Goal: Task Accomplishment & Management: Use online tool/utility

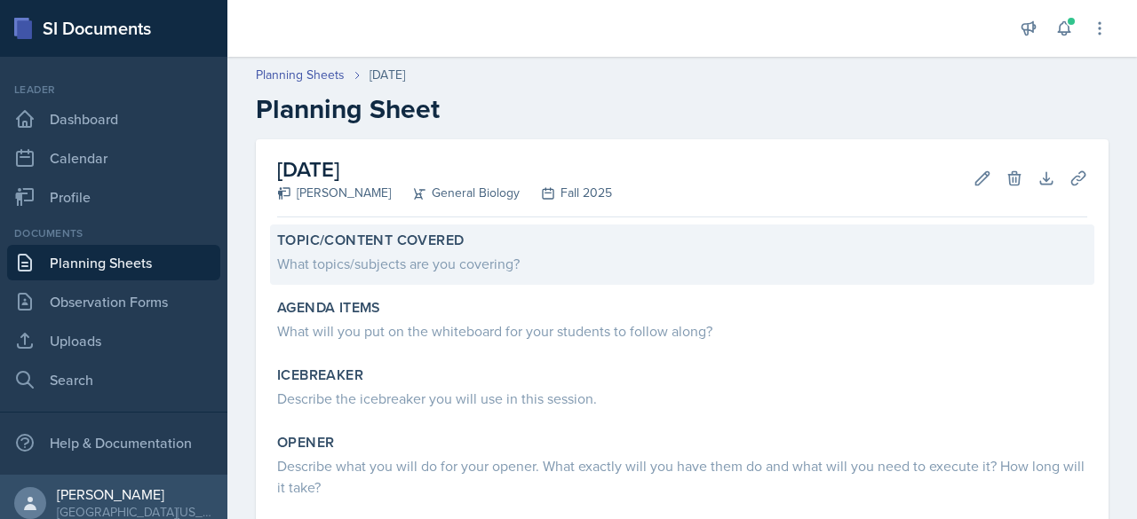
click at [543, 279] on div "Topic/Content Covered What topics/subjects are you covering?" at bounding box center [682, 255] width 824 height 60
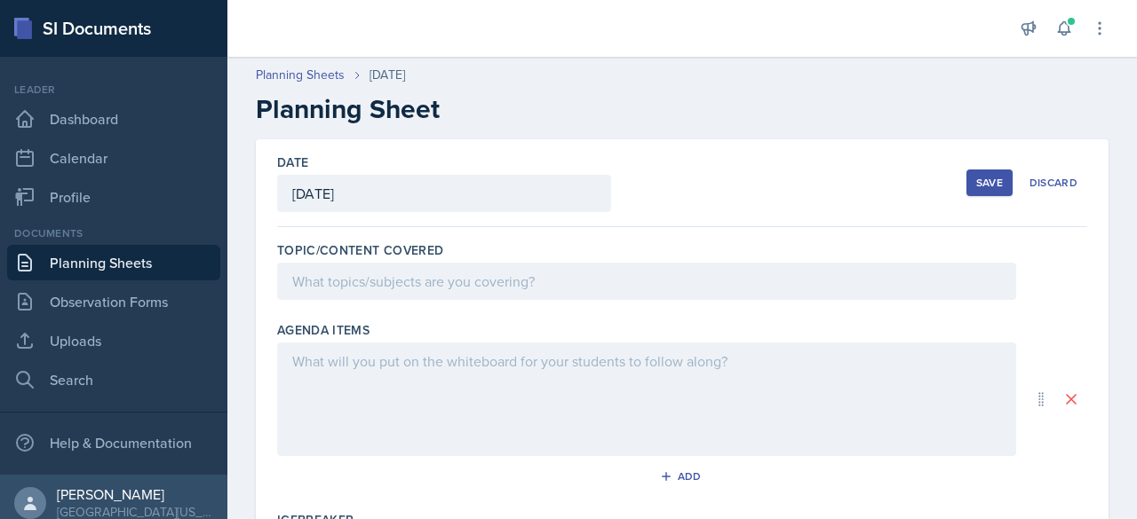
click at [446, 282] on div at bounding box center [646, 281] width 739 height 37
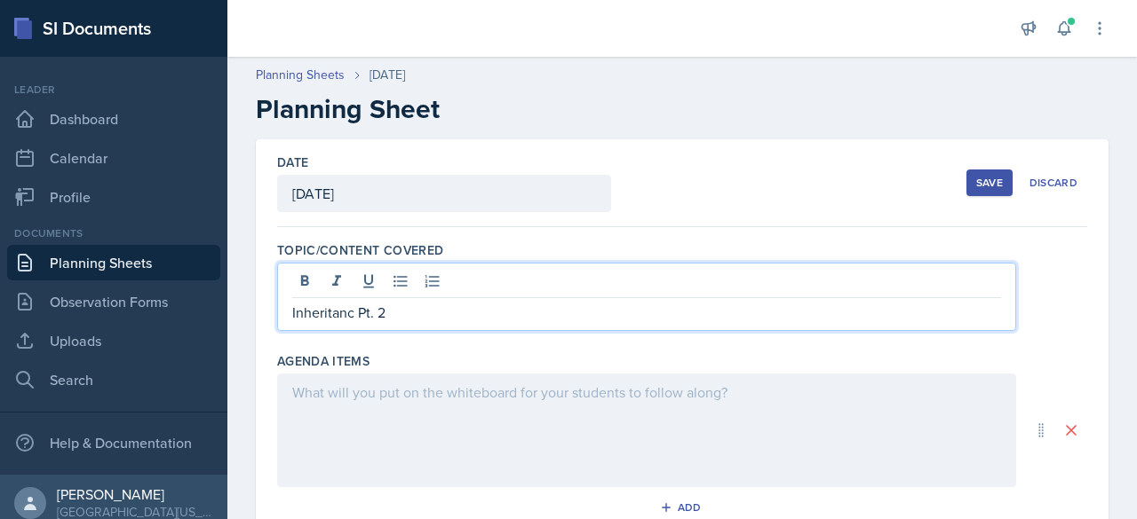
click at [352, 315] on p "Inheritanc Pt. 2" at bounding box center [646, 312] width 709 height 21
click at [429, 315] on p "Inheritance Pt. 2" at bounding box center [646, 312] width 709 height 21
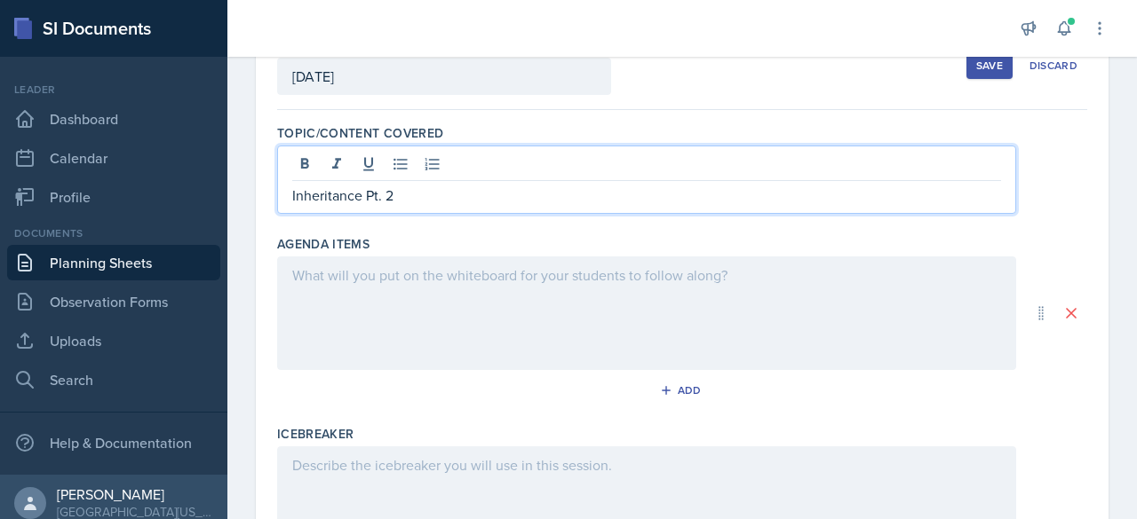
click at [376, 310] on div at bounding box center [646, 314] width 739 height 114
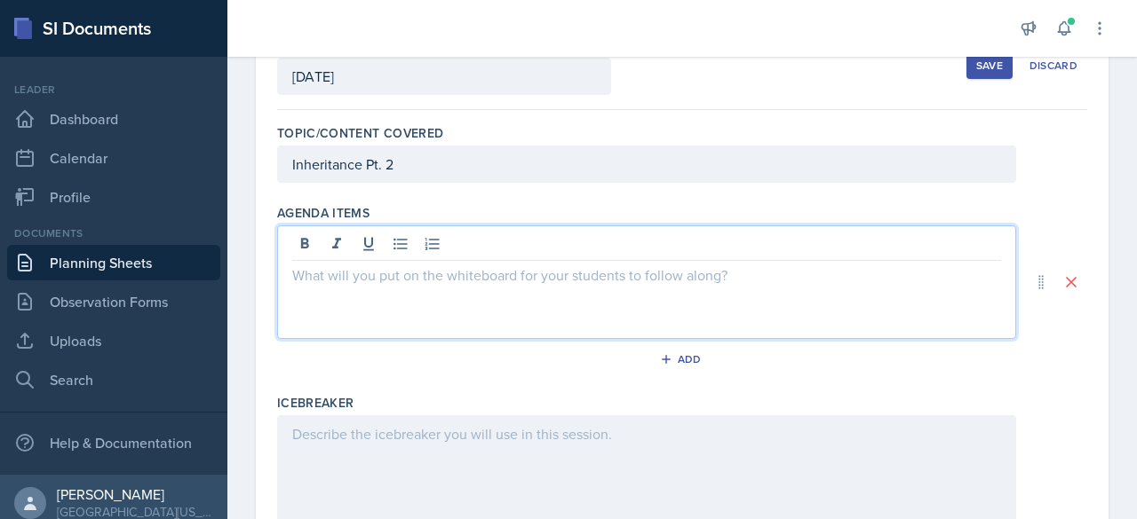
scroll to position [147, 0]
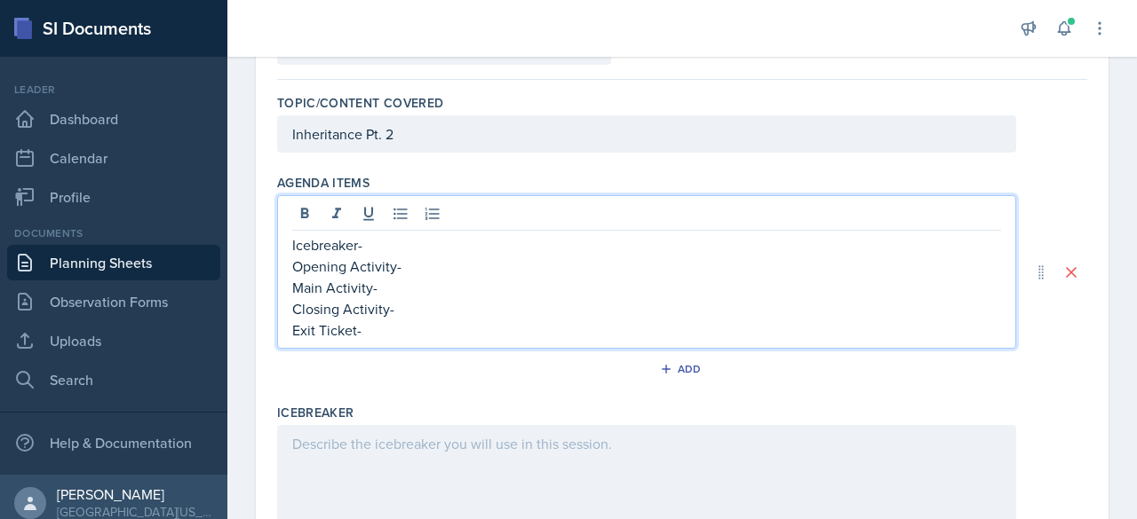
click at [395, 244] on p "Icebreaker-" at bounding box center [646, 244] width 709 height 21
click at [442, 267] on p "Opening Activity-" at bounding box center [646, 266] width 709 height 21
click at [413, 288] on p "Main Activity-" at bounding box center [646, 287] width 709 height 21
